Goal: Transaction & Acquisition: Purchase product/service

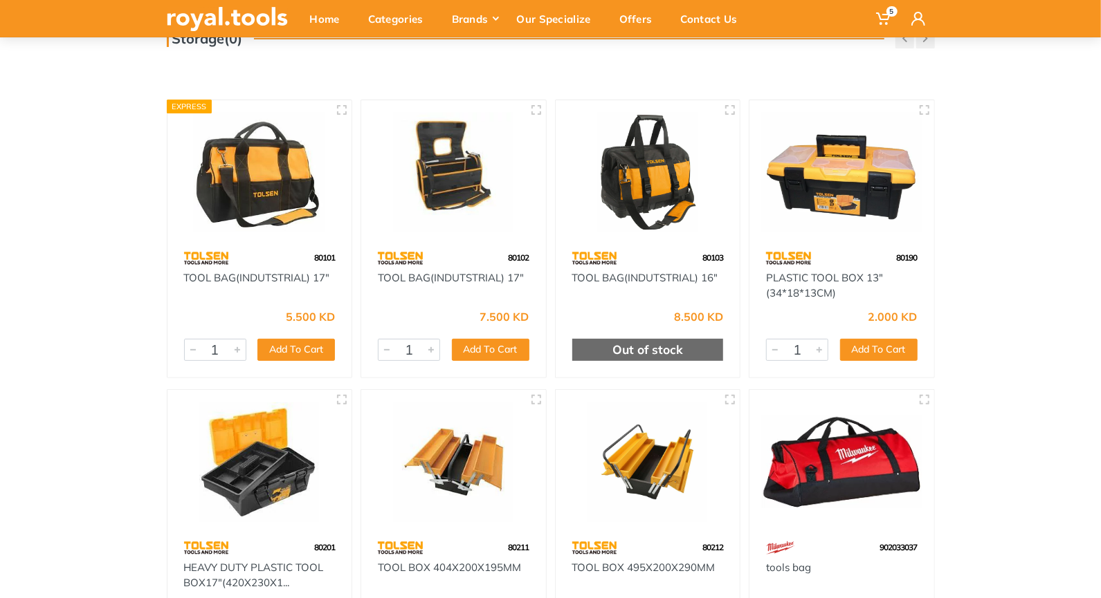
scroll to position [96, 0]
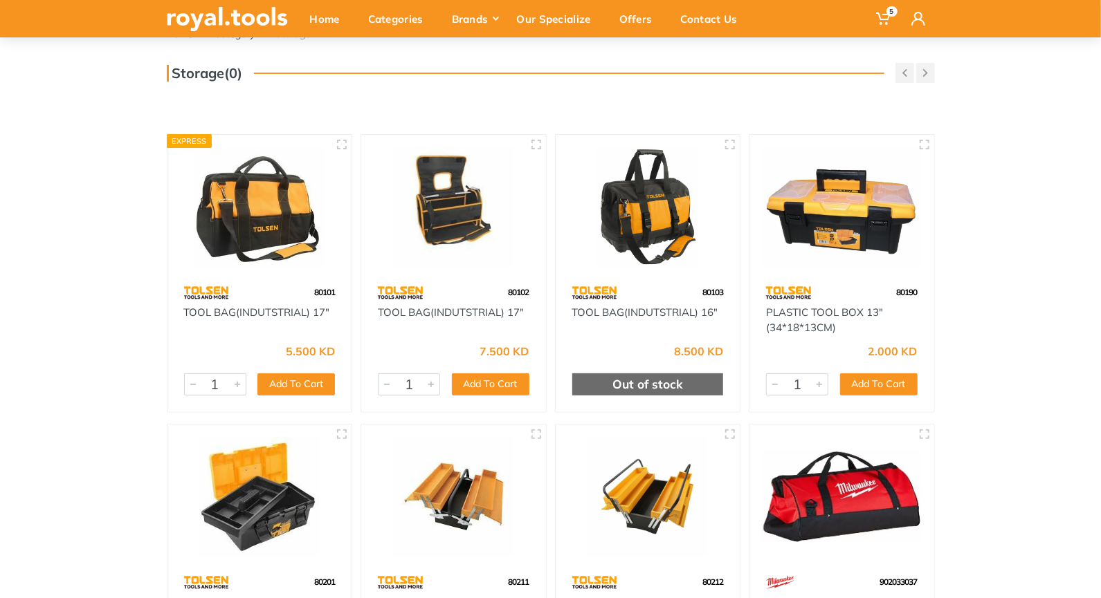
click at [843, 211] on img at bounding box center [842, 207] width 160 height 120
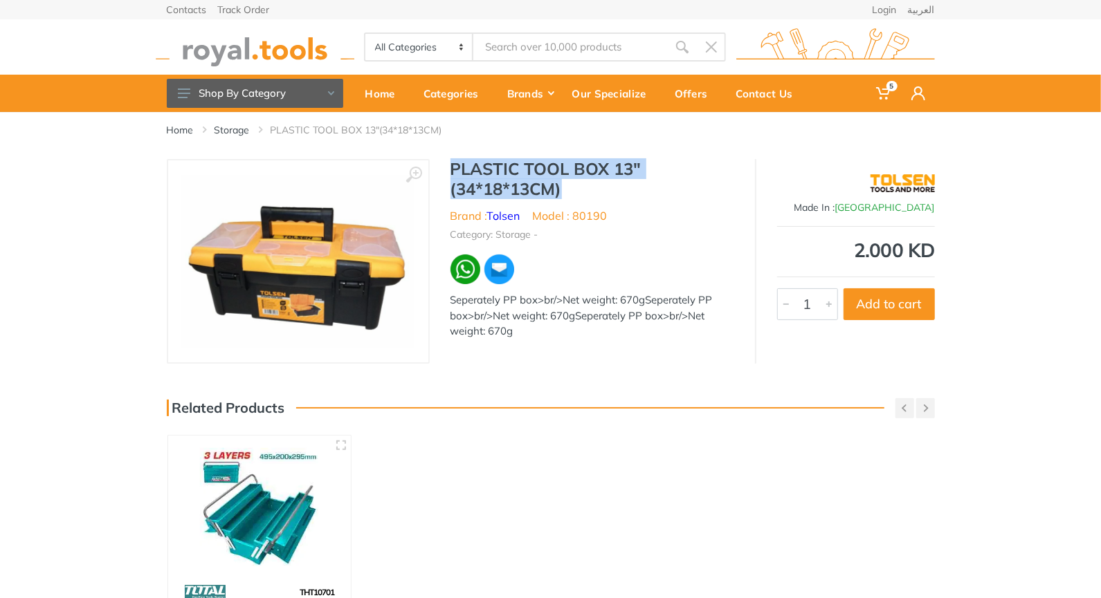
drag, startPoint x: 446, startPoint y: 166, endPoint x: 575, endPoint y: 190, distance: 130.8
click at [575, 190] on div "PLASTIC TOOL BOX 13"(34*18*13CM) Brand : Tolsen Model : 80190 Category: Storage…" at bounding box center [592, 253] width 325 height 189
copy h1 "PLASTIC TOOL BOX 13"(34*18*13CM)"
click at [870, 93] on span "5" at bounding box center [883, 93] width 35 height 29
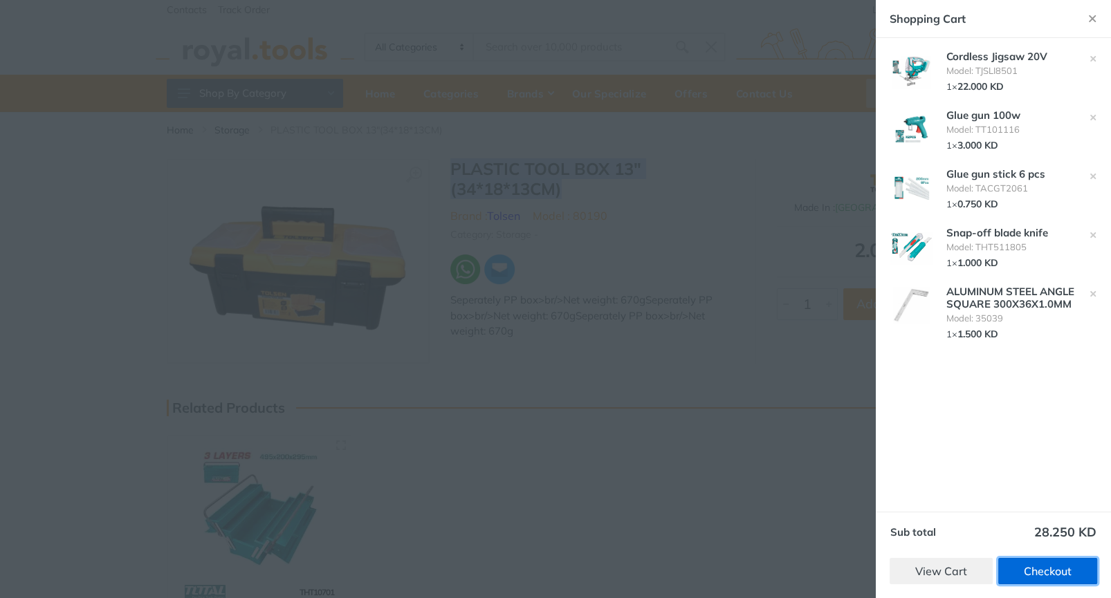
click at [1037, 576] on link "Checkout" at bounding box center [1047, 571] width 99 height 26
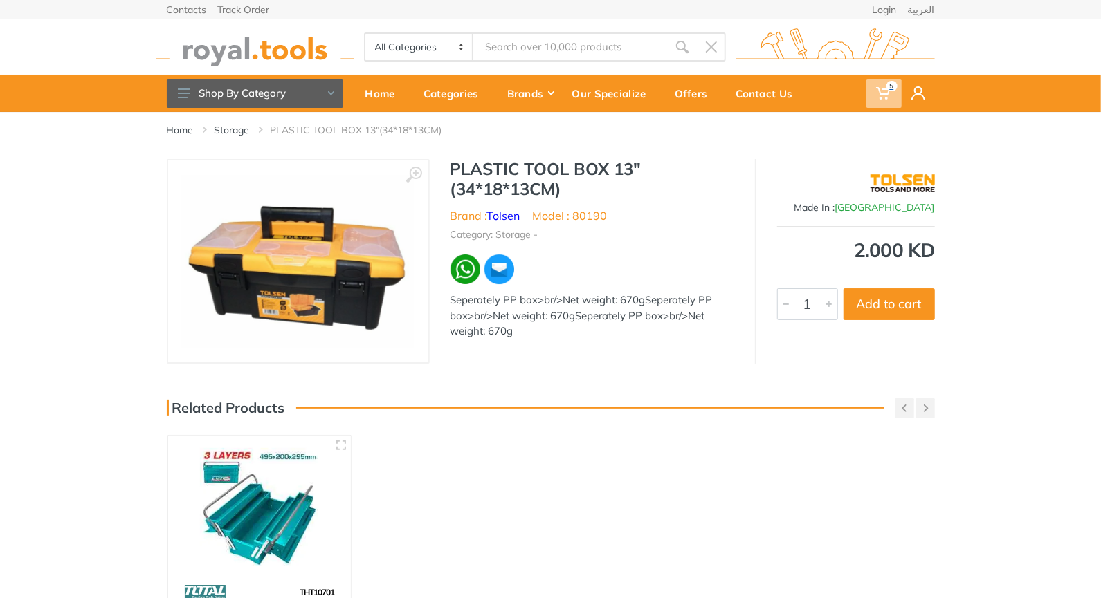
click at [877, 93] on icon at bounding box center [883, 93] width 14 height 14
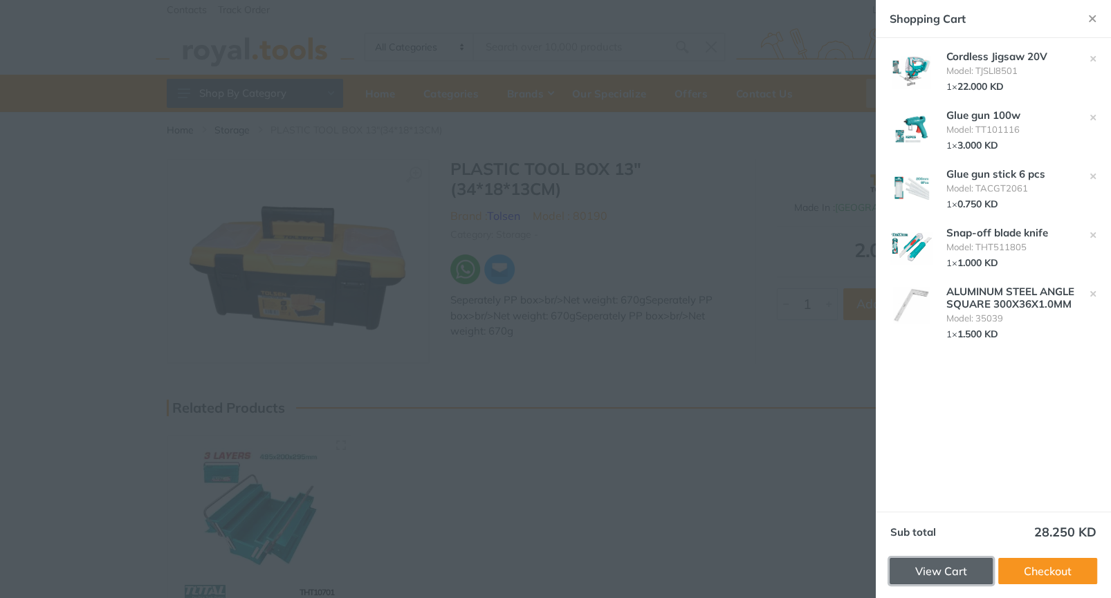
click at [953, 573] on link "View Cart" at bounding box center [941, 571] width 103 height 26
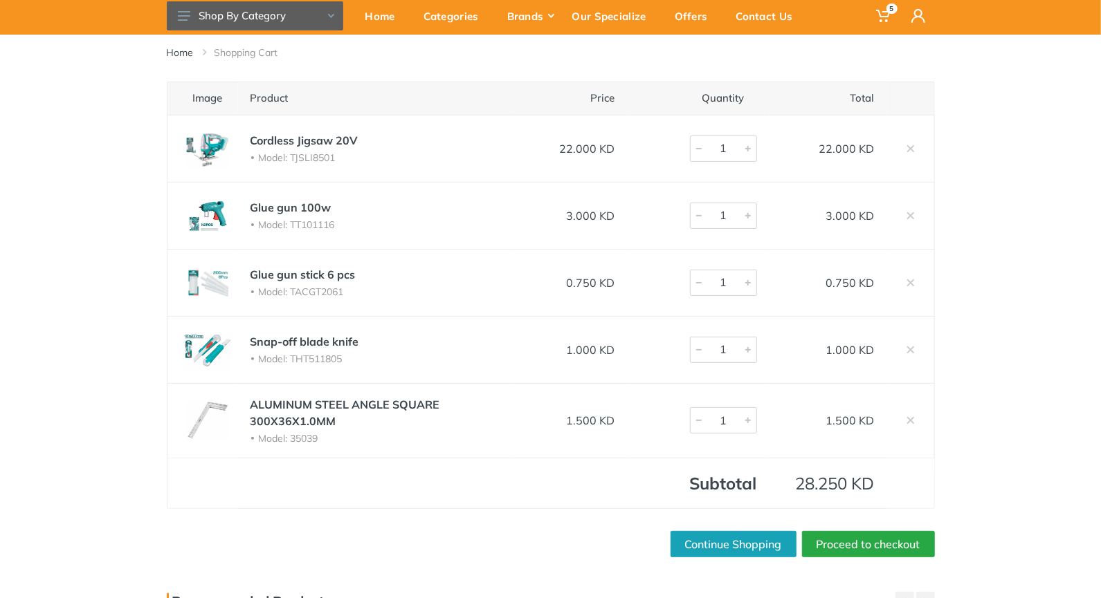
scroll to position [92, 0]
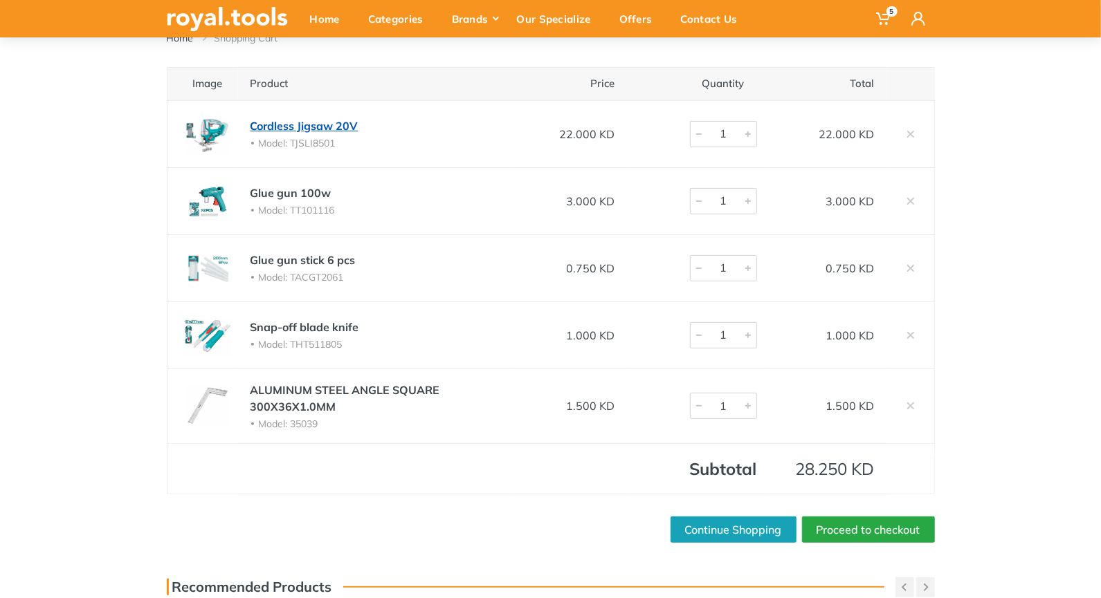
click at [259, 122] on link "Cordless Jigsaw 20V" at bounding box center [304, 126] width 108 height 14
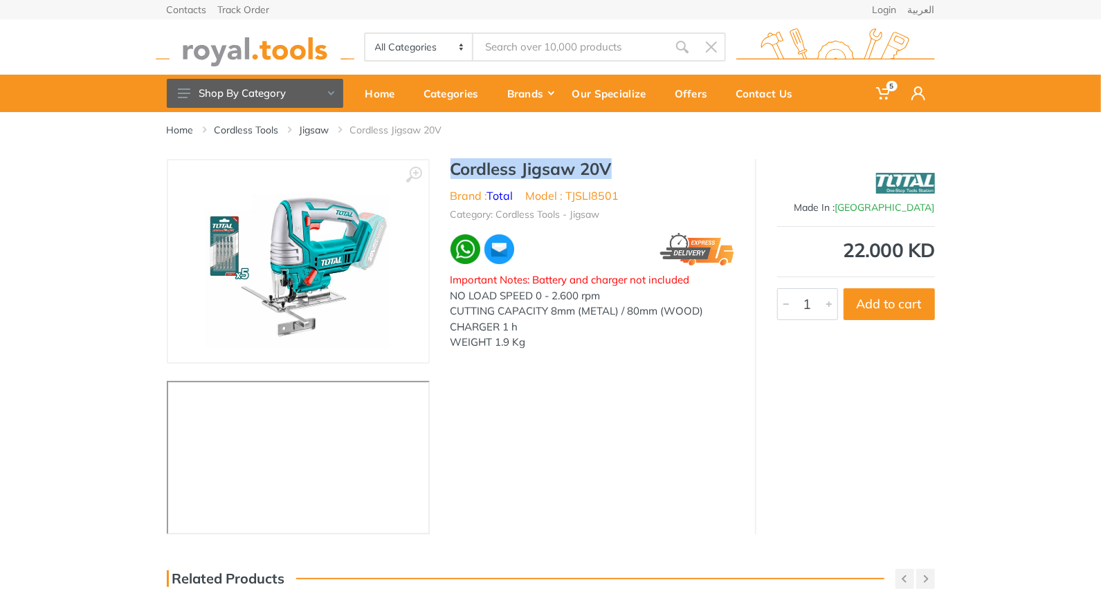
drag, startPoint x: 450, startPoint y: 167, endPoint x: 607, endPoint y: 163, distance: 157.8
click at [611, 160] on h1 "Cordless Jigsaw 20V" at bounding box center [592, 169] width 284 height 20
copy h1 "Cordless Jigsaw 20V"
click at [881, 95] on icon at bounding box center [883, 93] width 14 height 14
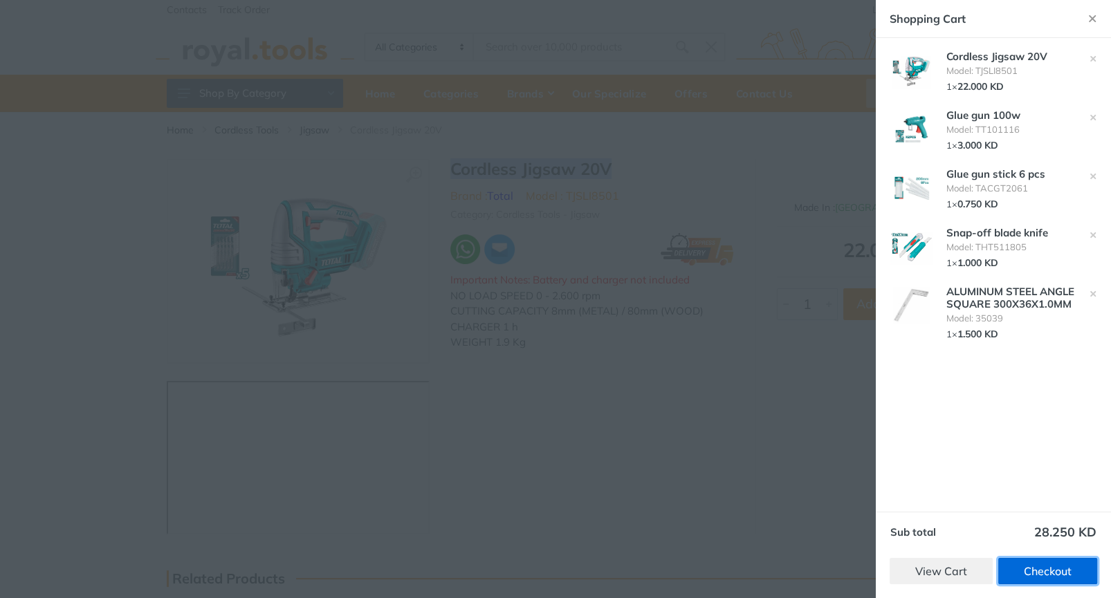
click at [1039, 571] on link "Checkout" at bounding box center [1047, 571] width 99 height 26
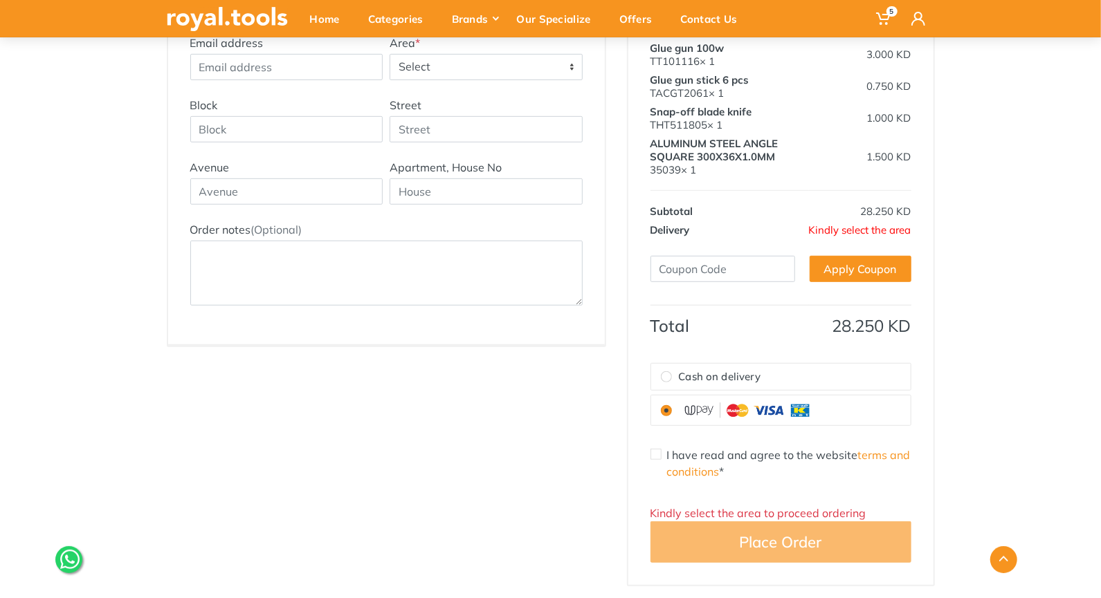
scroll to position [369, 0]
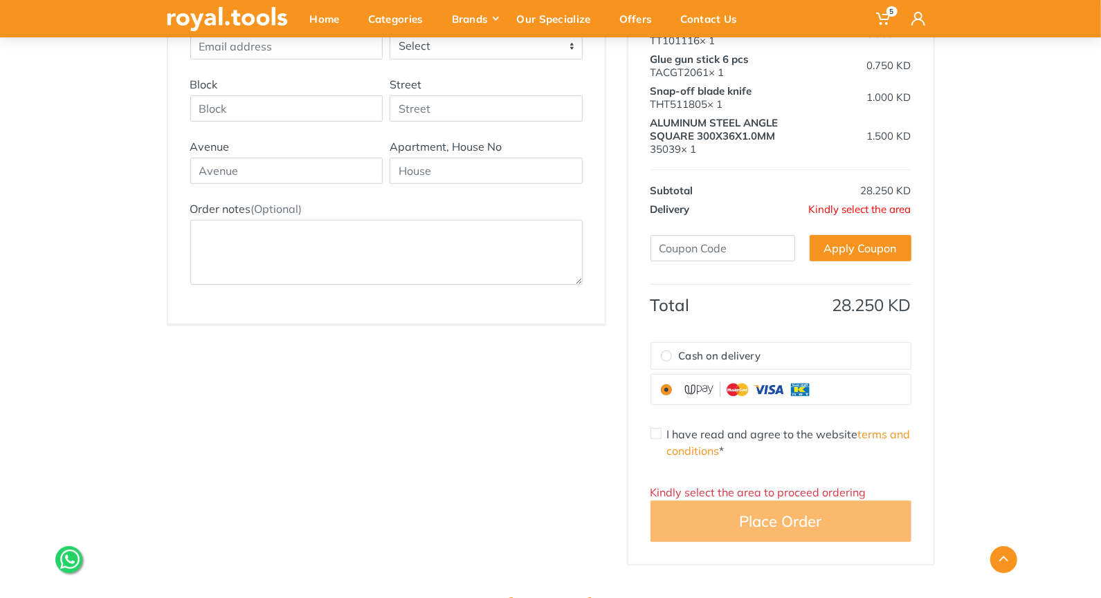
click at [661, 351] on input "Cash on delivery" at bounding box center [666, 356] width 11 height 11
radio input "true"
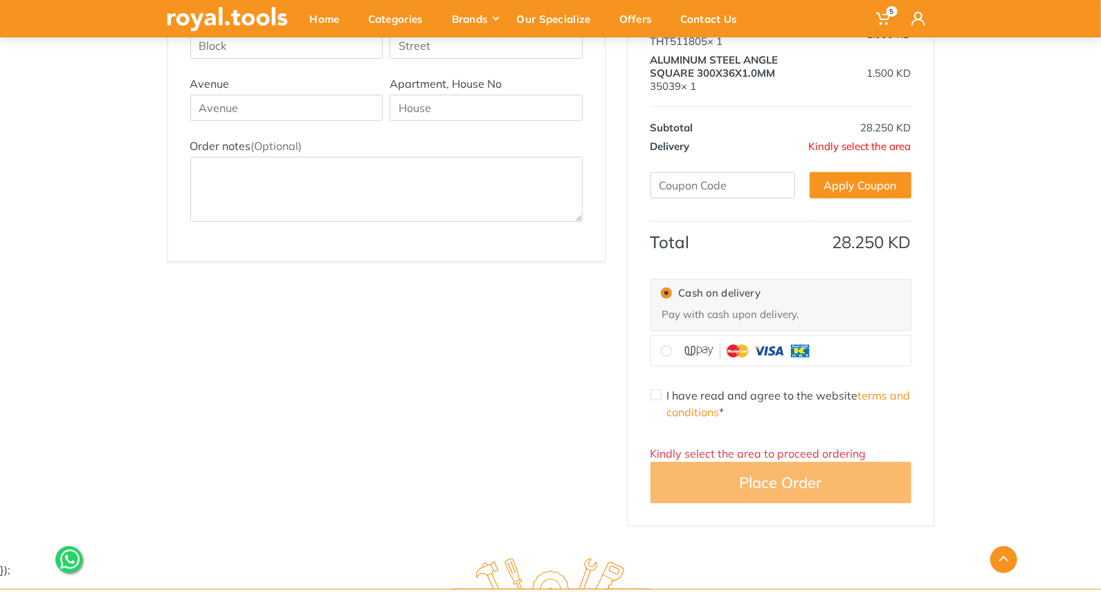
scroll to position [461, 0]
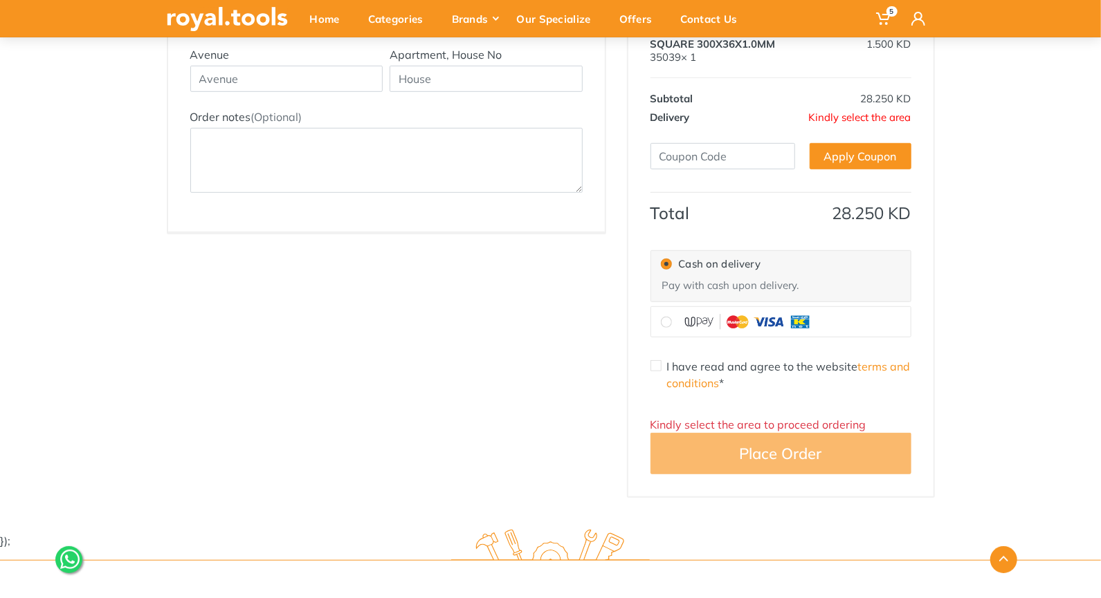
click at [657, 364] on input "I have read and agree to the website terms and conditions *" at bounding box center [655, 365] width 11 height 11
checkbox input "true"
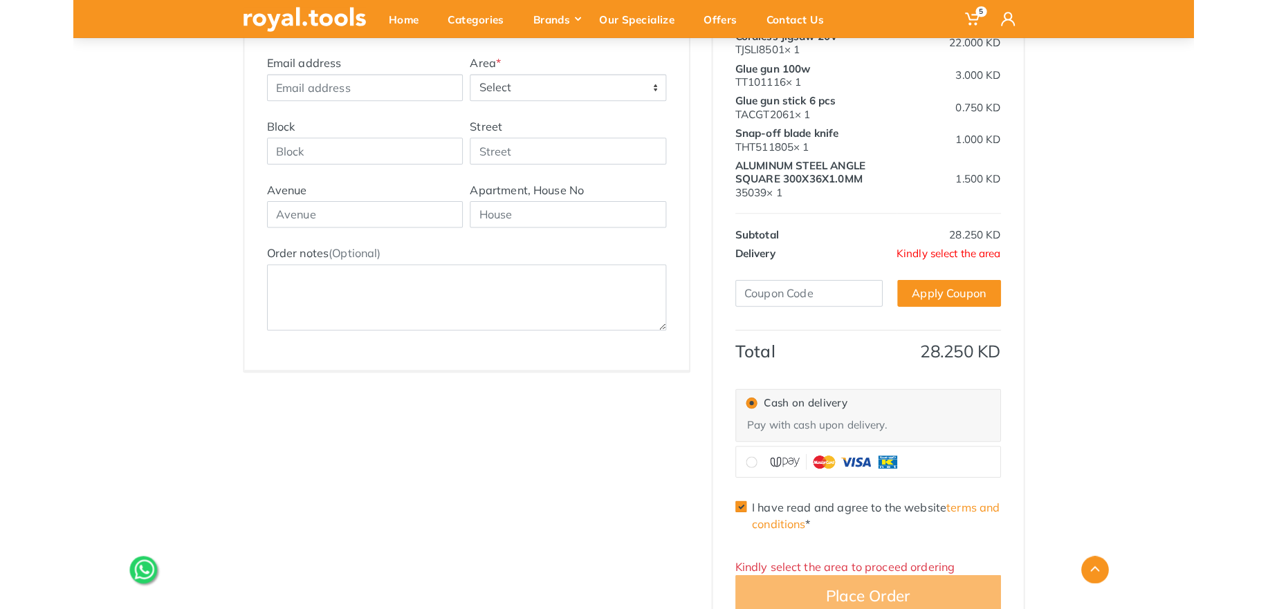
scroll to position [184, 0]
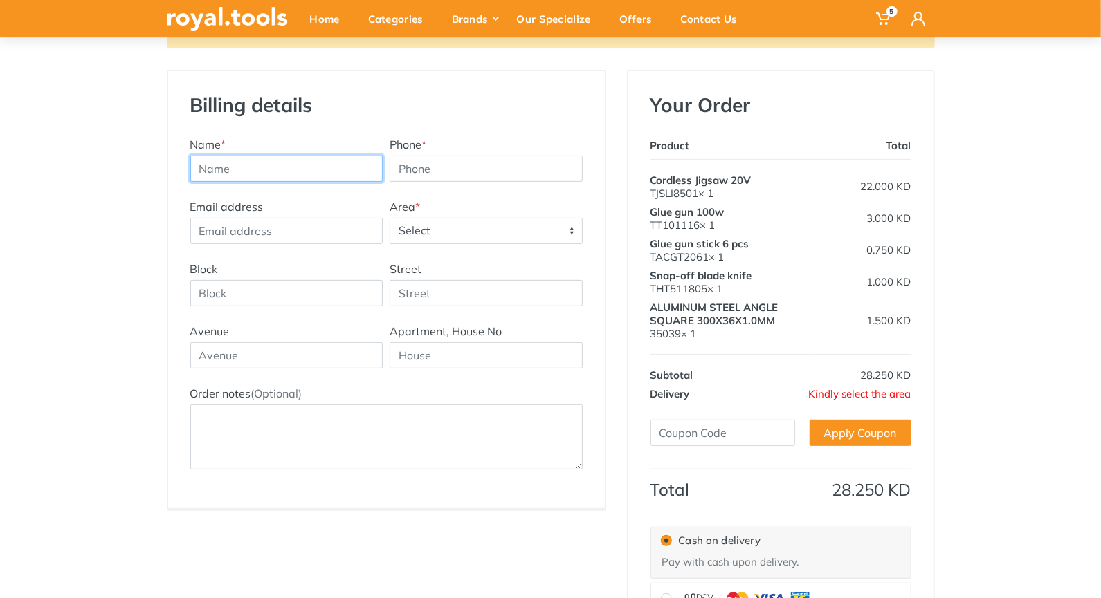
click at [270, 159] on input "text" at bounding box center [286, 169] width 193 height 26
type input "Stain Dhanylowe"
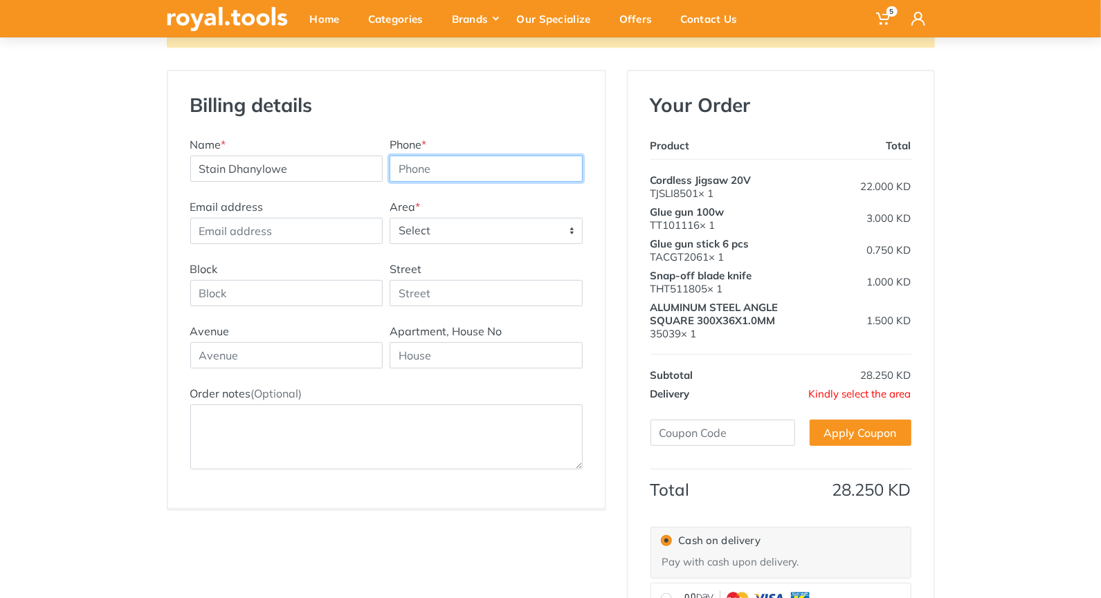
click at [456, 167] on input "Phone *" at bounding box center [485, 169] width 193 height 26
type input "94120767"
click at [339, 231] on input "Email address" at bounding box center [286, 231] width 193 height 26
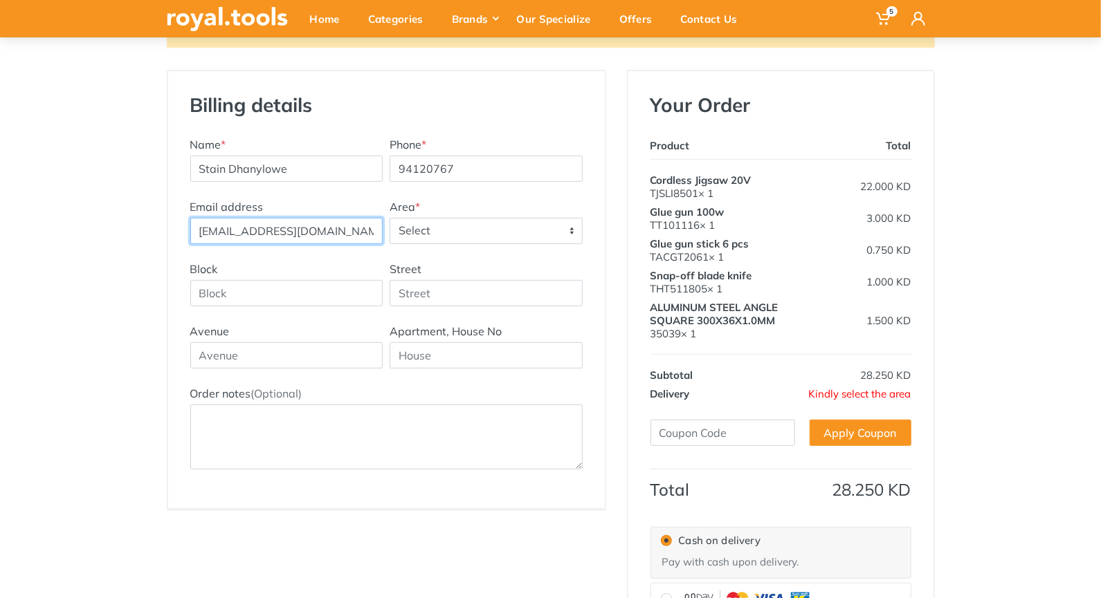
type input "sdhanylowe028@gmail.com"
click at [452, 232] on span "Select" at bounding box center [486, 231] width 192 height 25
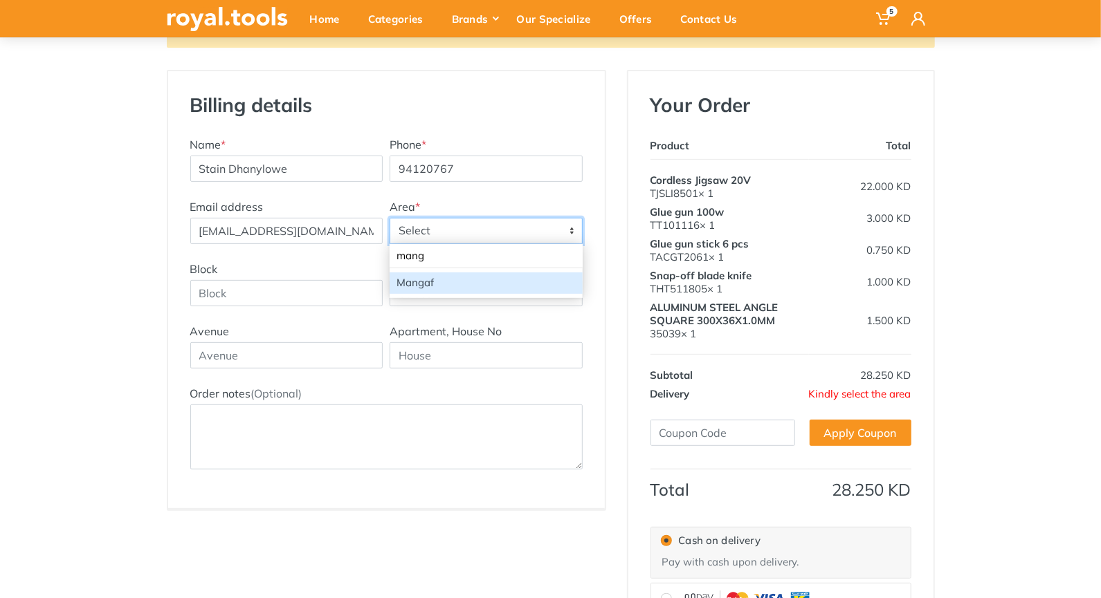
type input "mang"
select select "90"
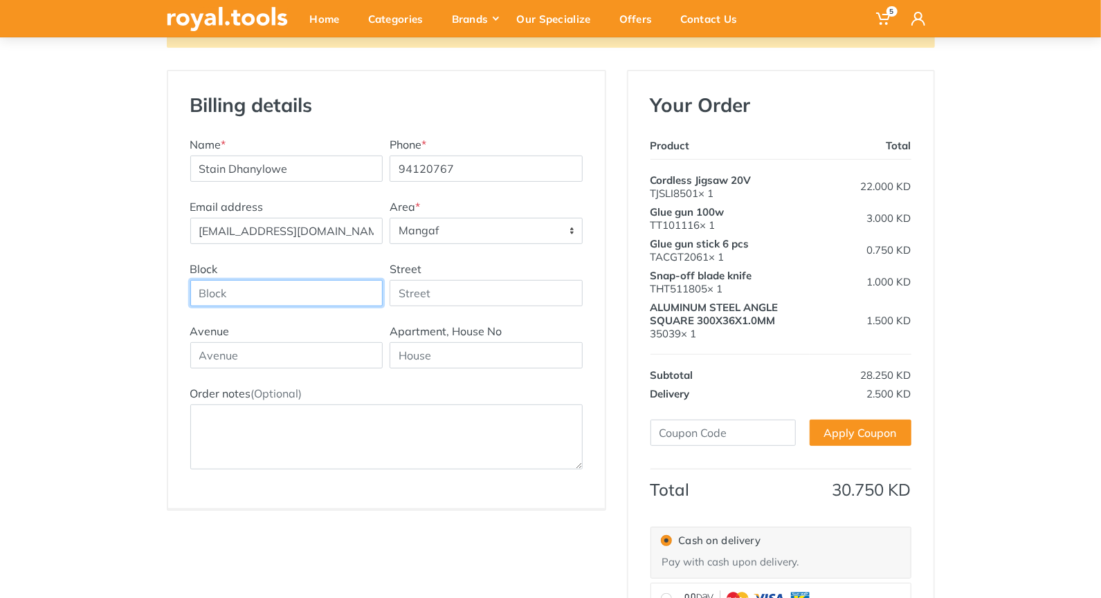
click at [284, 286] on input "Block" at bounding box center [286, 293] width 193 height 26
type input "4"
click at [415, 288] on input "Street" at bounding box center [485, 293] width 193 height 26
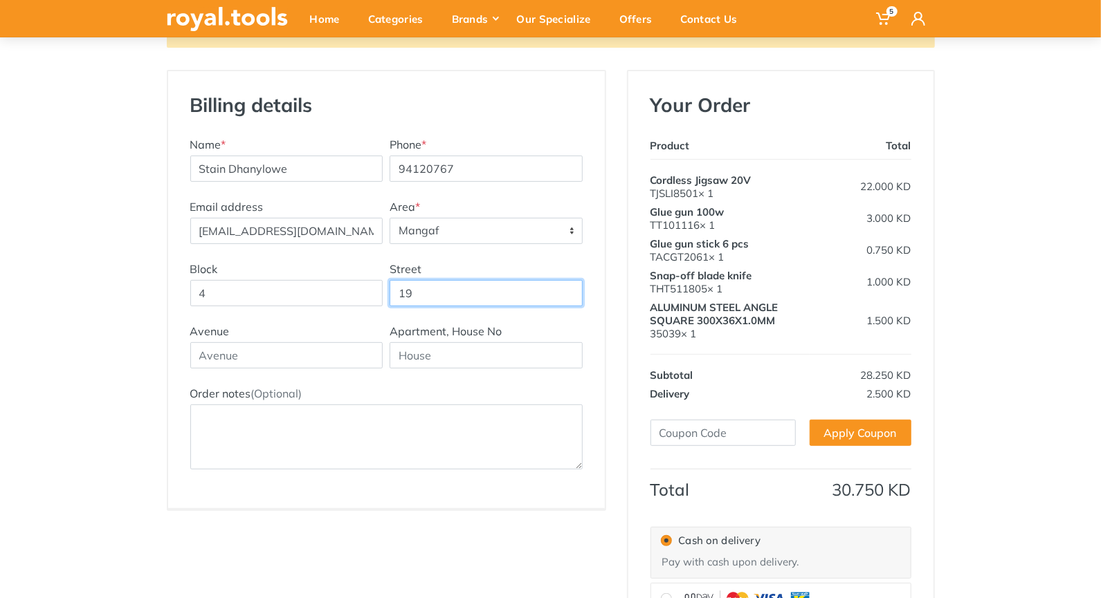
type input "19"
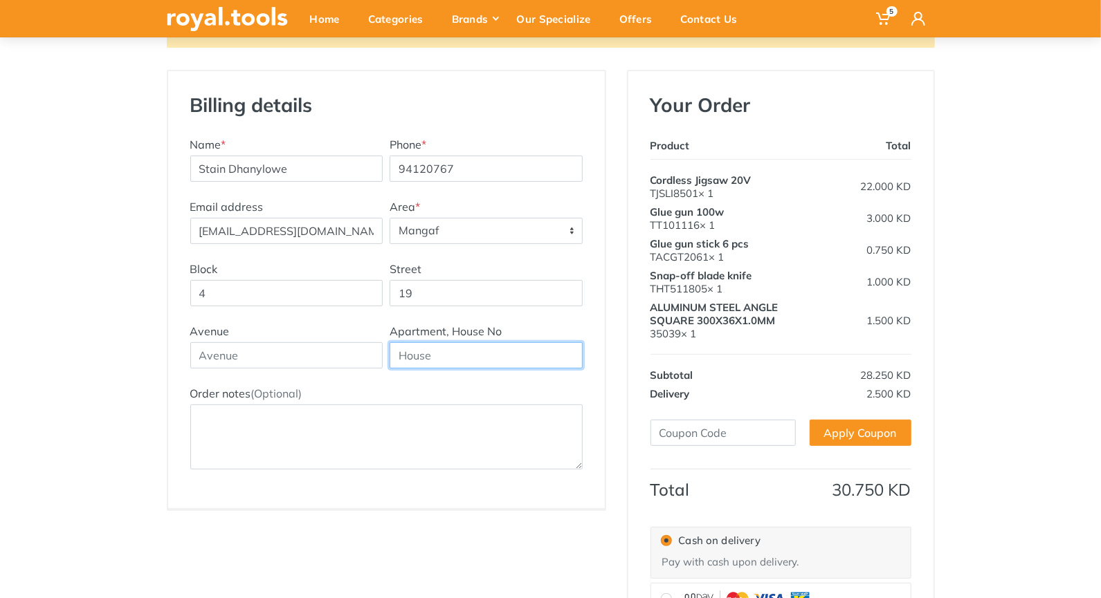
click at [436, 350] on input "text" at bounding box center [485, 355] width 193 height 26
type input "b"
type input "Building 73, Floor 4, Room 10"
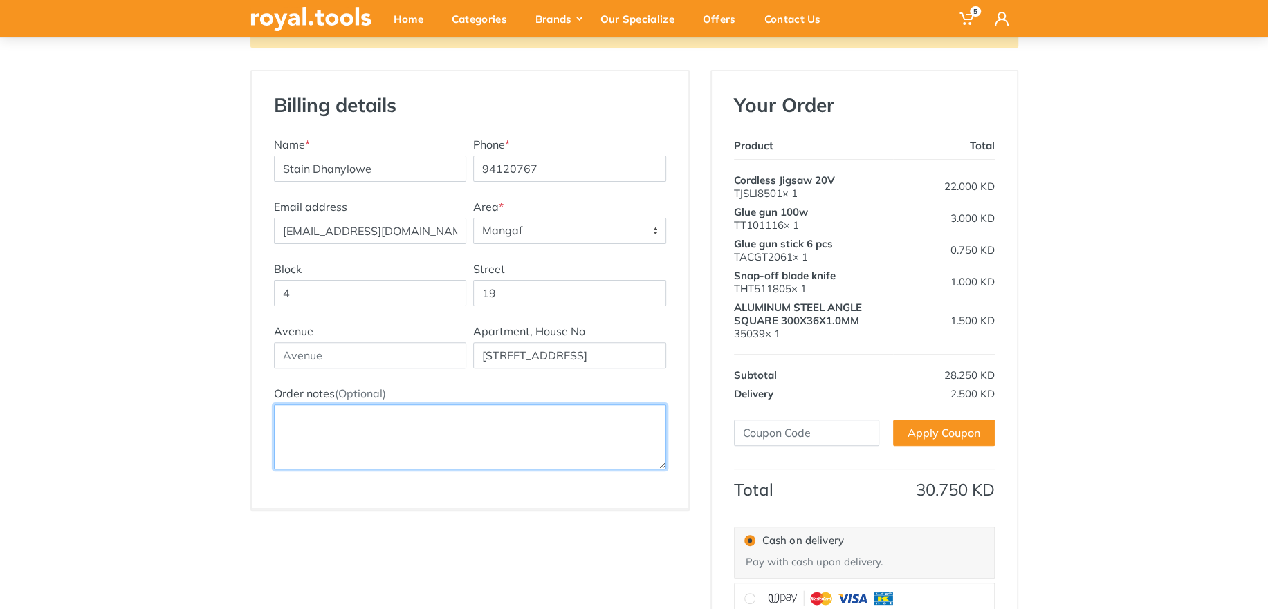
click at [359, 425] on textarea "Order notes (Optional)" at bounding box center [470, 437] width 392 height 65
type textarea "Beside Comilla Bakala"
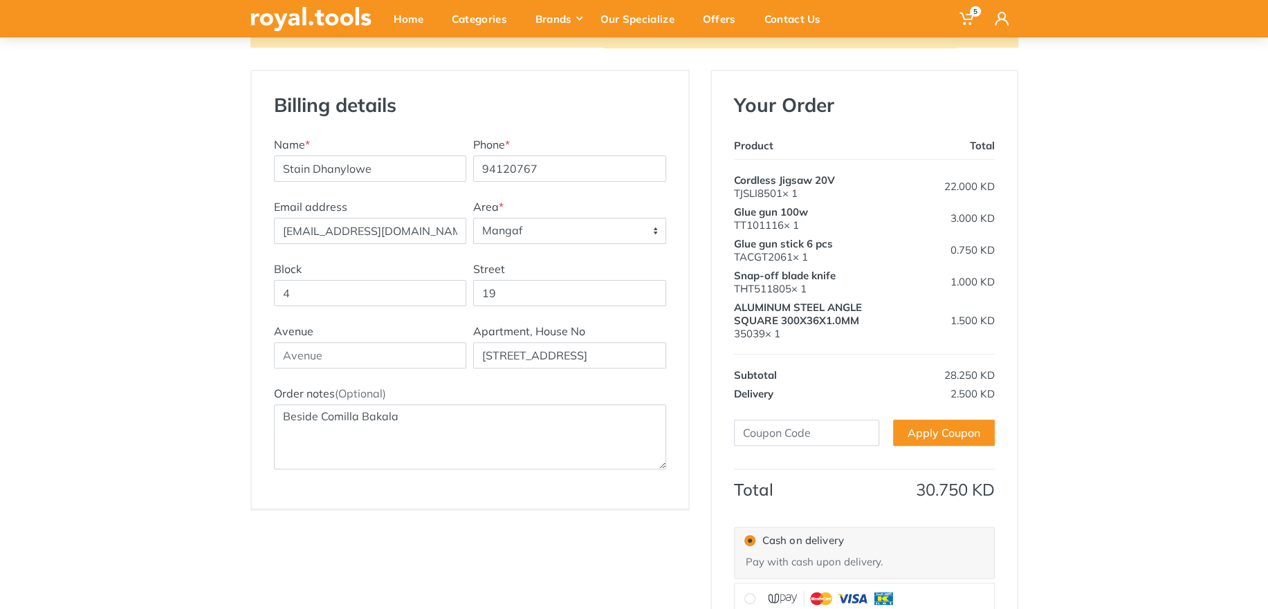
click at [1100, 340] on div "Returning customer? Click here to login Billing details New Address Name * Stai…" at bounding box center [634, 383] width 1268 height 749
click at [621, 231] on span "Mangaf" at bounding box center [570, 231] width 192 height 25
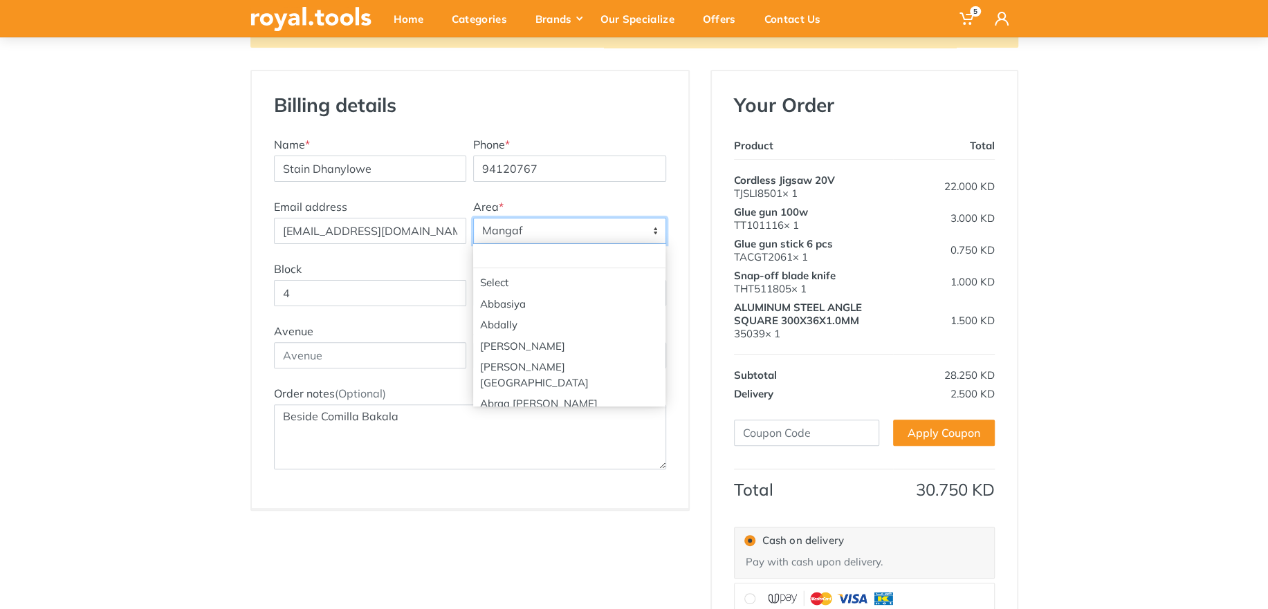
scroll to position [1290, 0]
click at [610, 228] on span "Maidan Hawalli" at bounding box center [570, 231] width 192 height 25
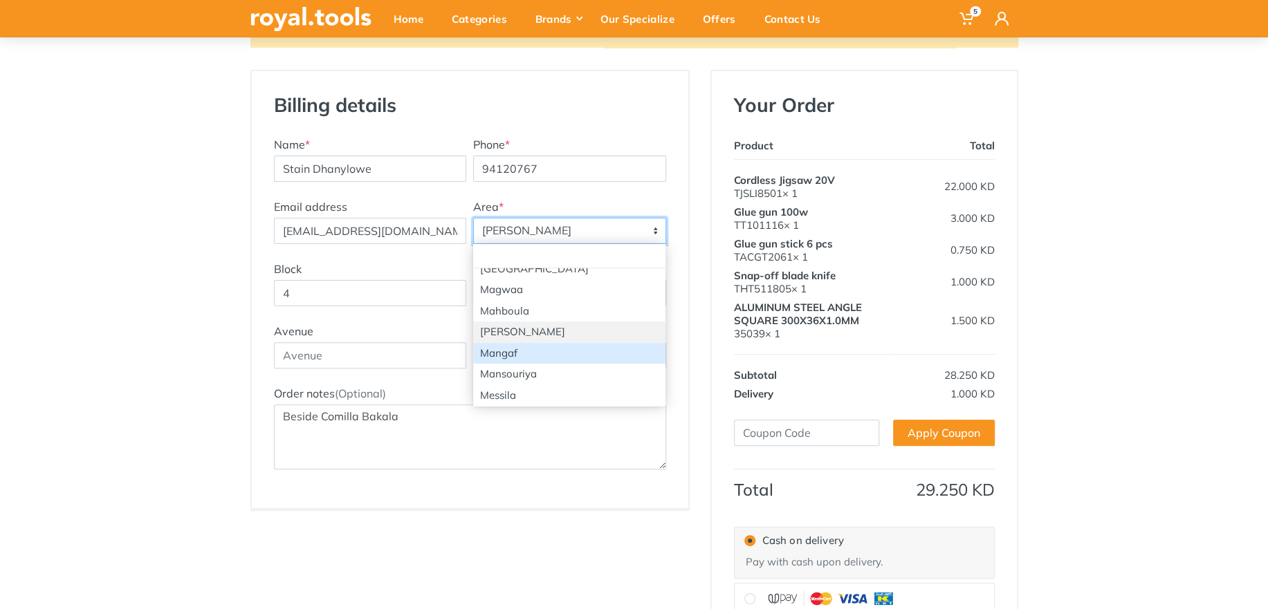
select select "90"
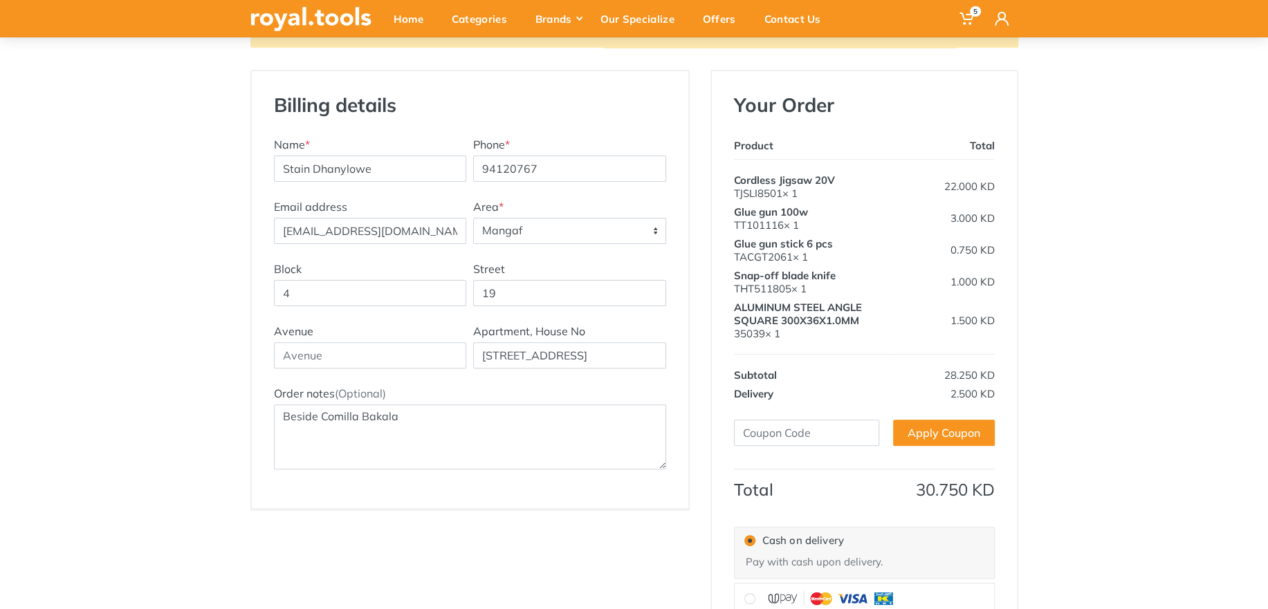
click at [1100, 392] on div "Returning customer? Click here to login Billing details New Address Name * Stai…" at bounding box center [634, 383] width 1268 height 749
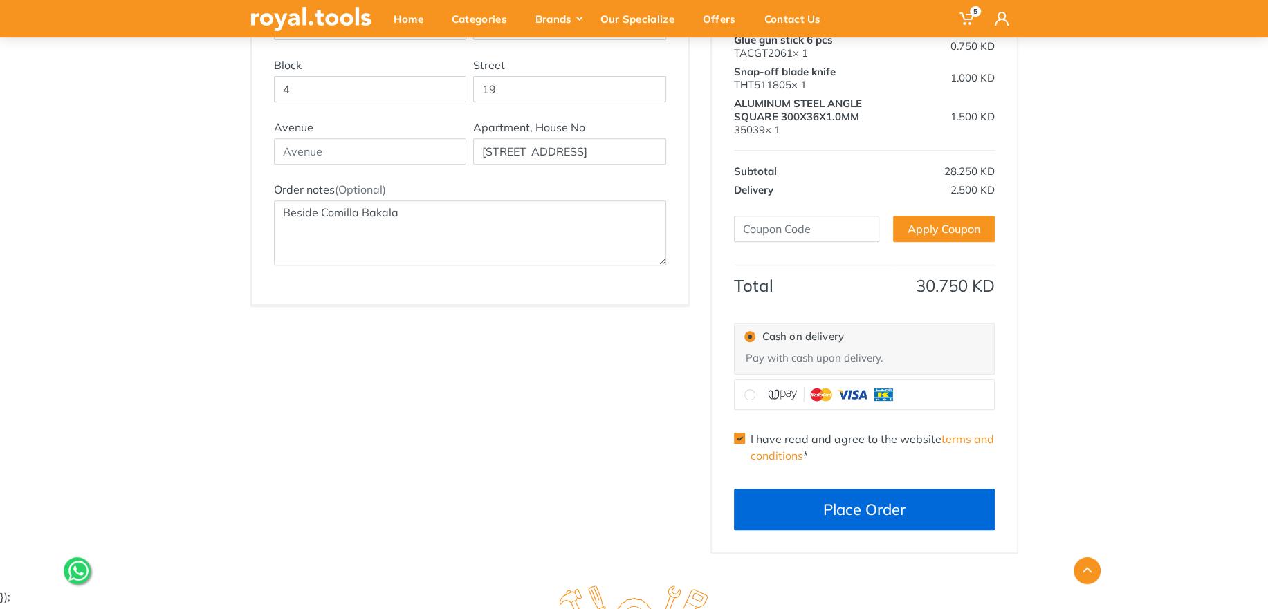
scroll to position [415, 0]
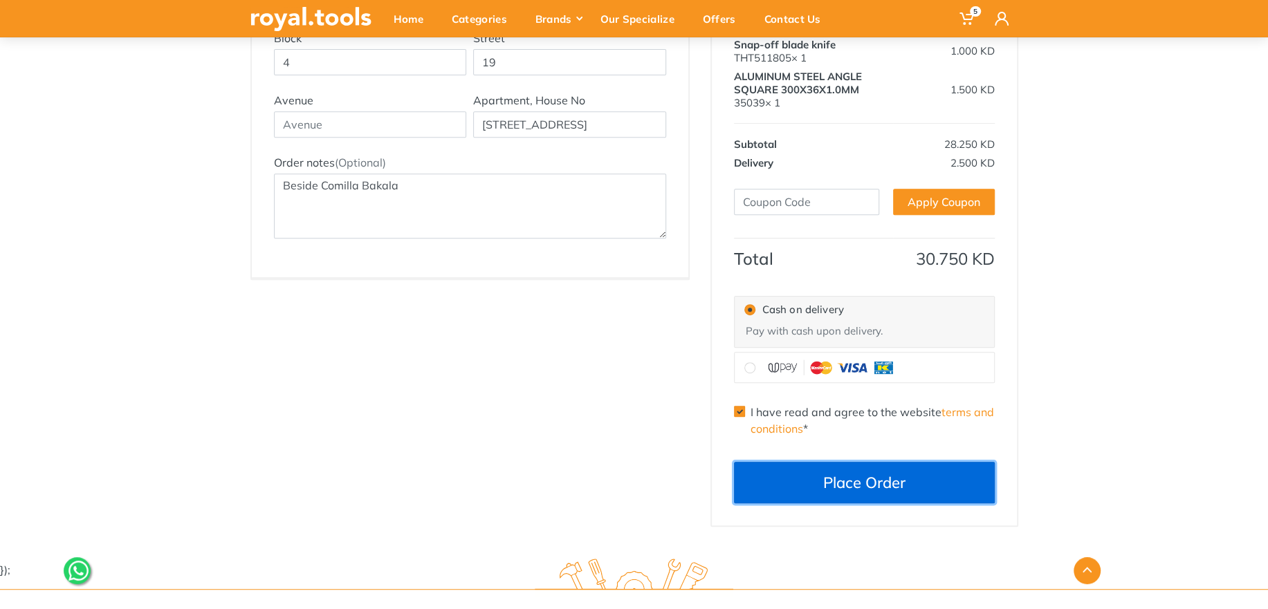
click at [882, 481] on button "Place Order" at bounding box center [864, 483] width 261 height 42
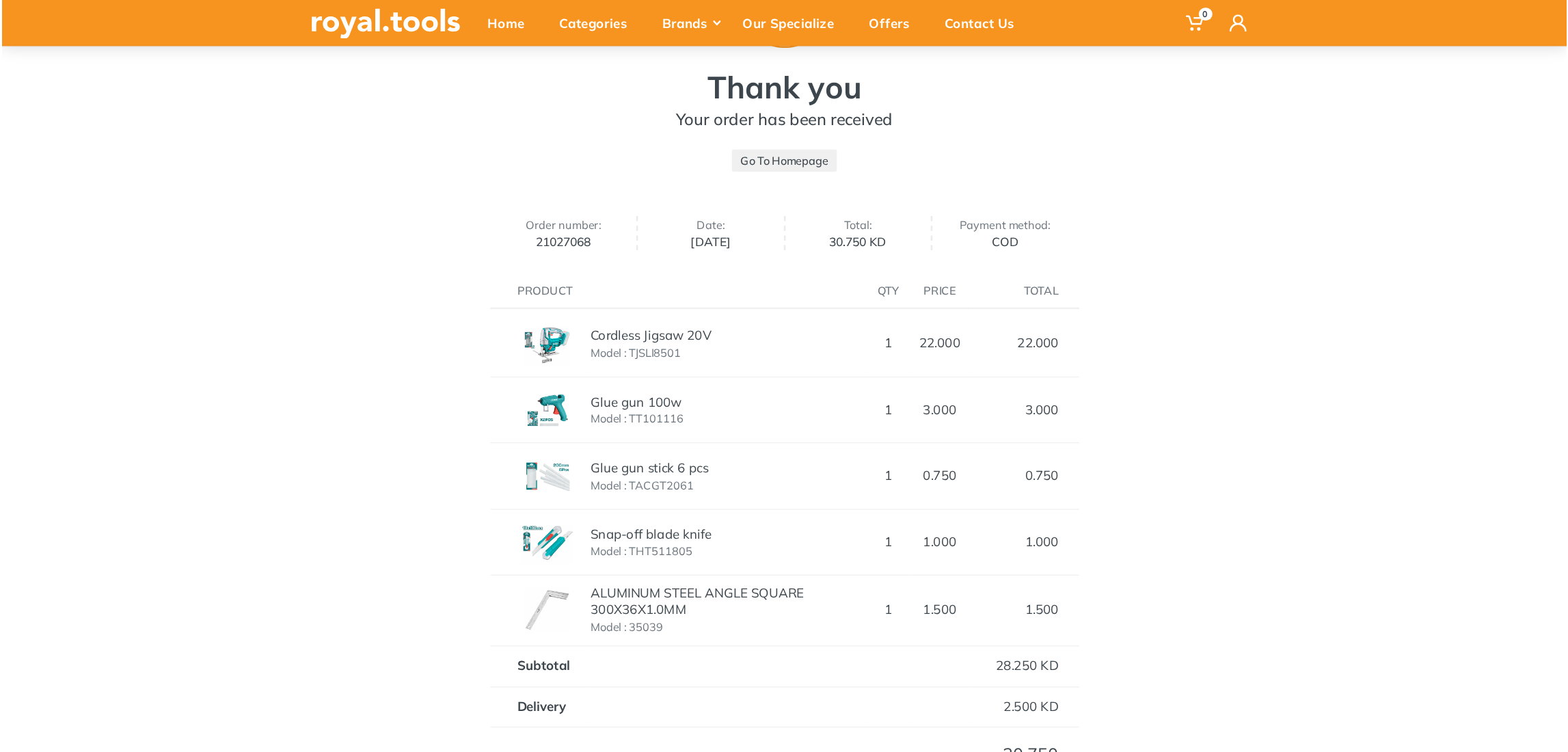
scroll to position [181, 0]
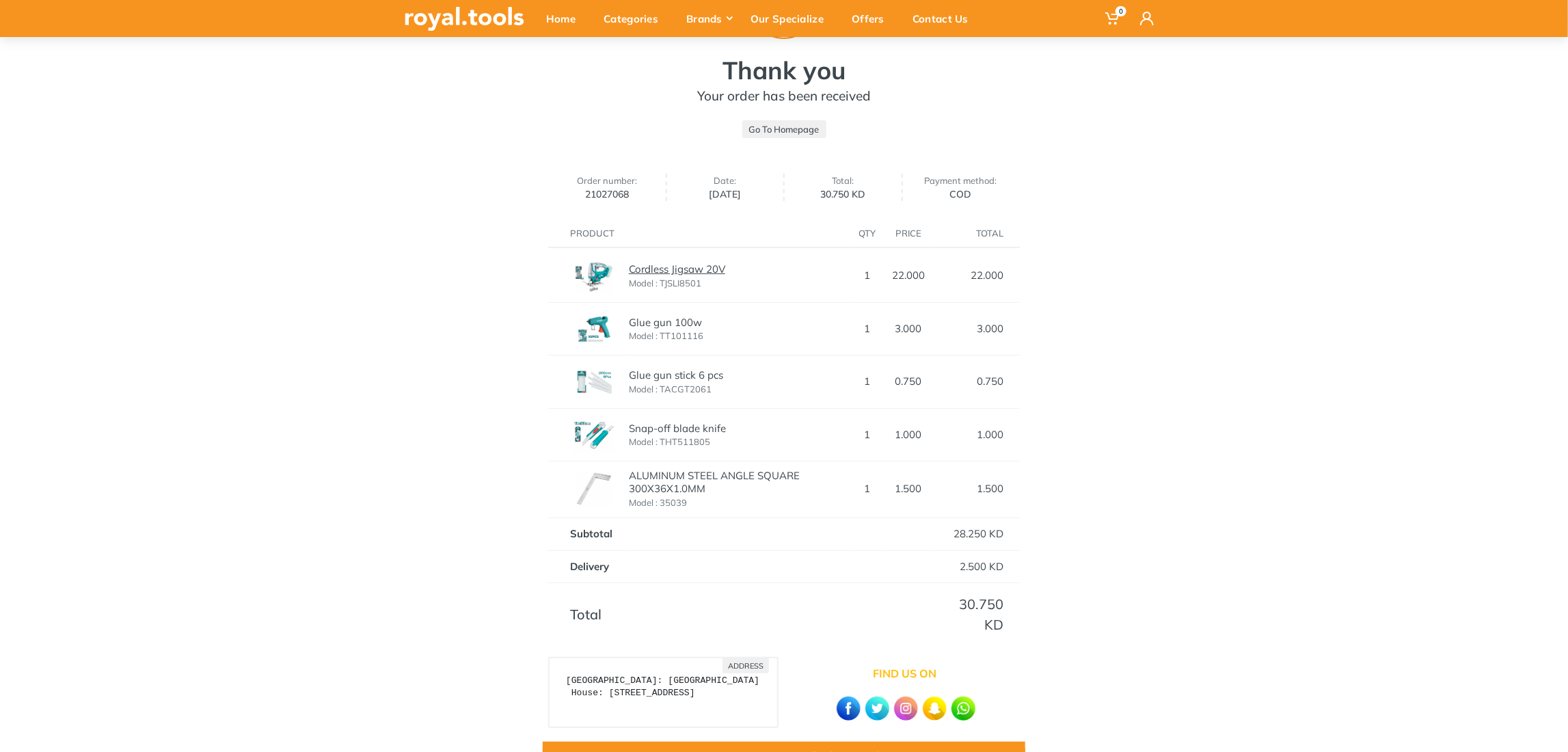
click at [658, 267] on link "Cordless Jigsaw 20V" at bounding box center [677, 269] width 97 height 13
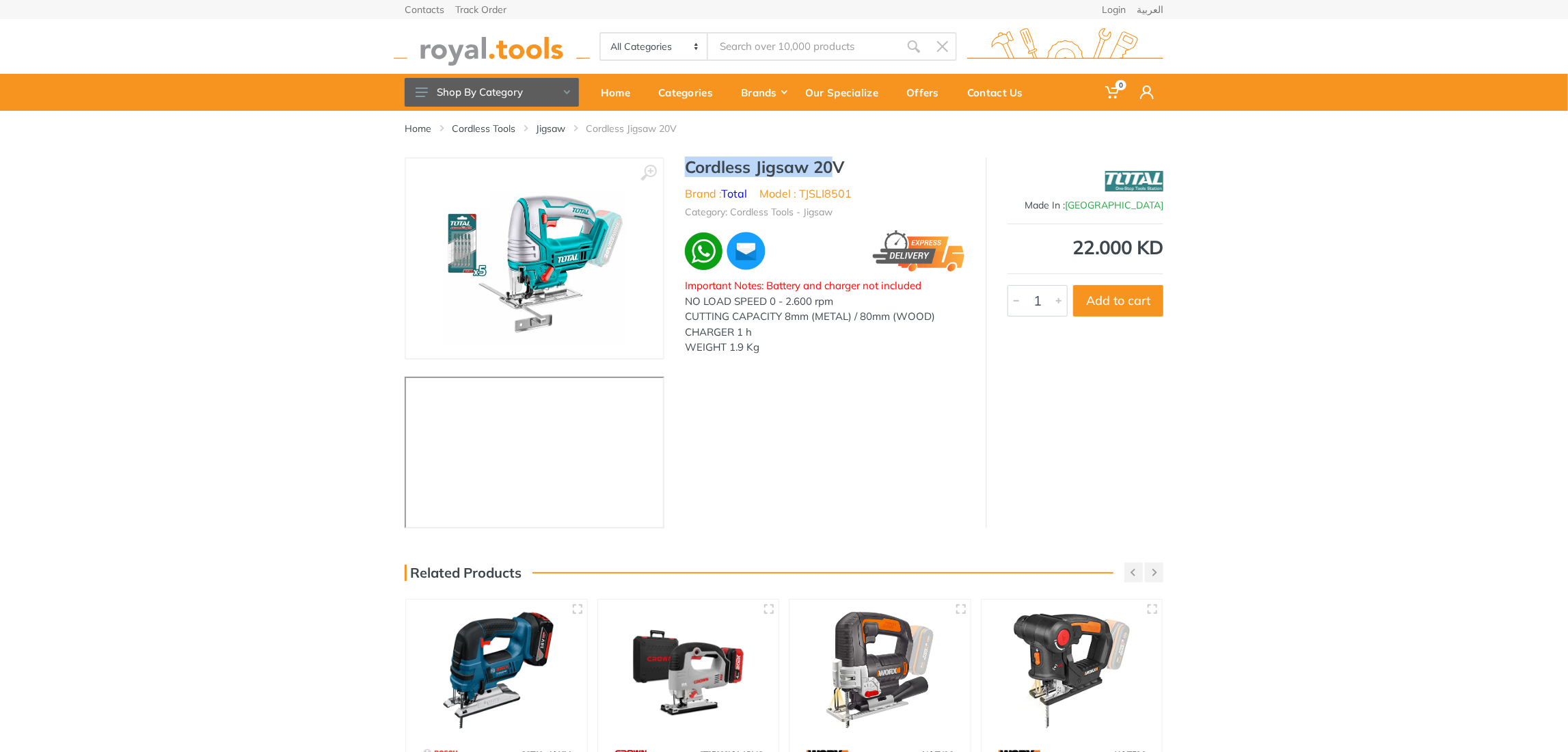
drag, startPoint x: 684, startPoint y: 169, endPoint x: 835, endPoint y: 176, distance: 151.2
click at [835, 176] on div "Cordless Jigsaw 20V Brand : Total Model : TJSLI8501 Category: Cordless Tools - …" at bounding box center [824, 260] width 321 height 207
